Goal: Task Accomplishment & Management: Manage account settings

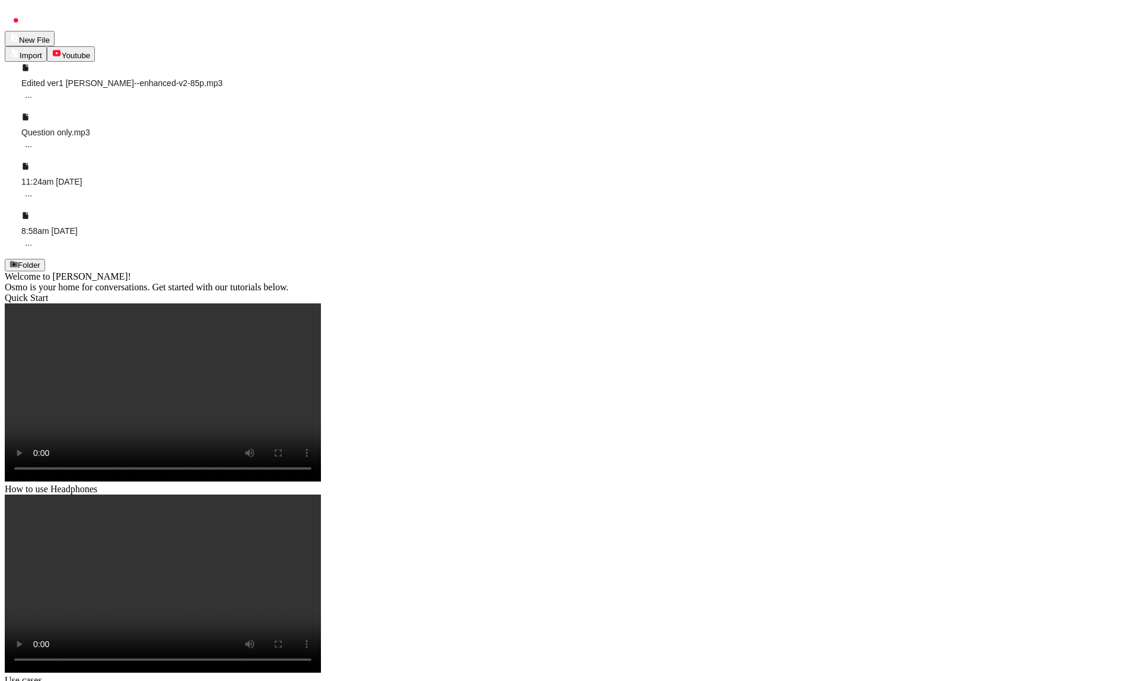
drag, startPoint x: 755, startPoint y: 290, endPoint x: 753, endPoint y: 297, distance: 7.3
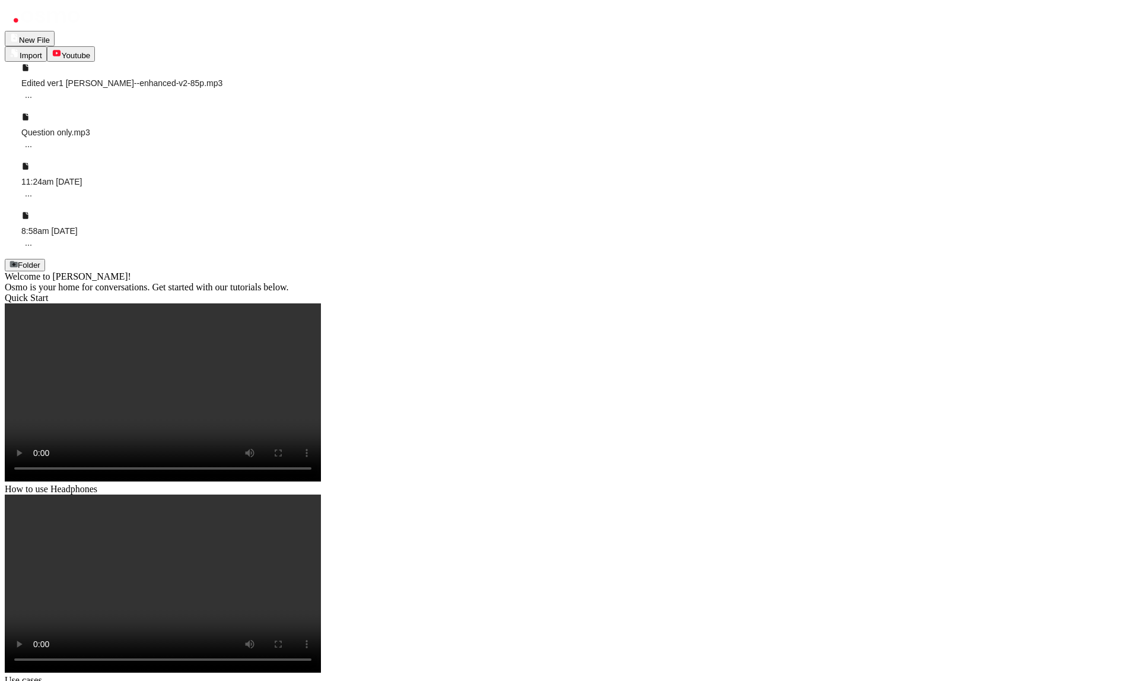
drag, startPoint x: 670, startPoint y: 192, endPoint x: 348, endPoint y: 103, distance: 334.3
